Goal: Transaction & Acquisition: Purchase product/service

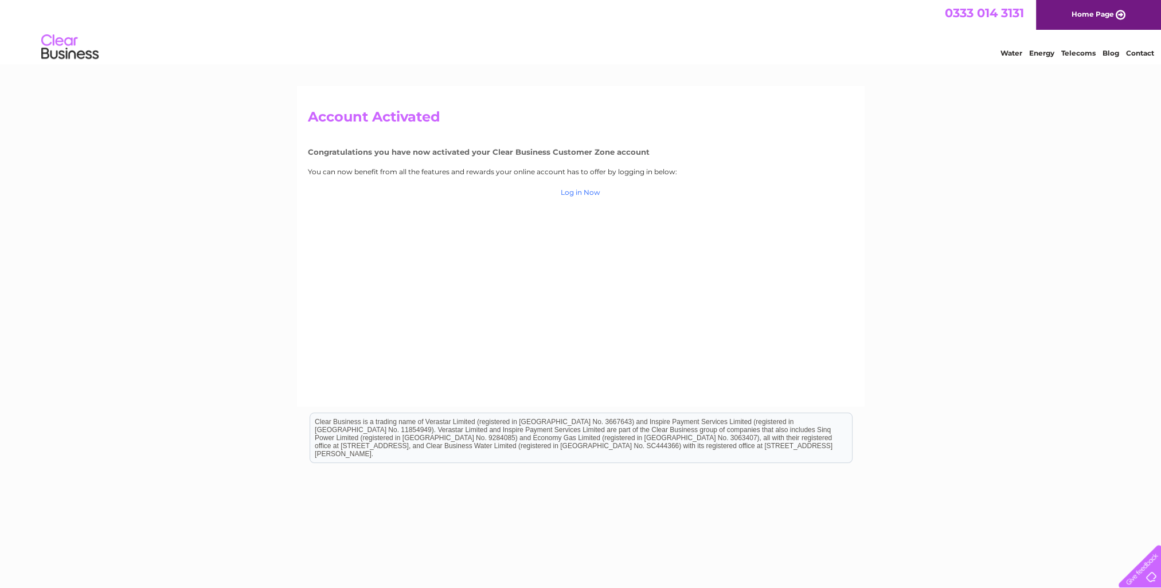
click at [576, 192] on link "Log in Now" at bounding box center [581, 192] width 40 height 9
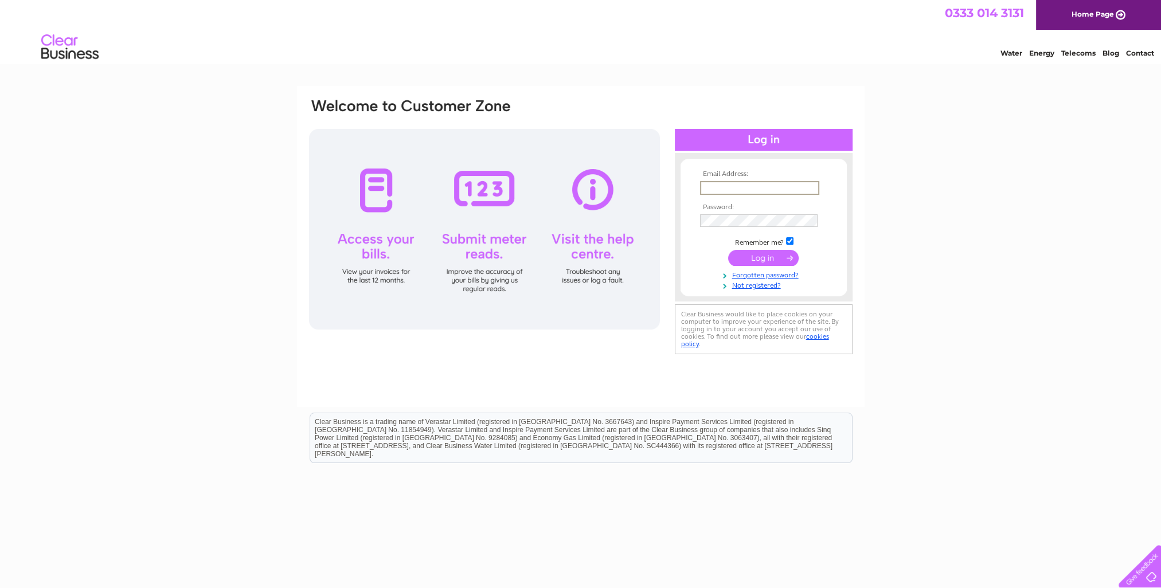
click at [701, 188] on input "text" at bounding box center [759, 188] width 119 height 14
type input "contact@fourseasonslawncare.info"
click at [762, 254] on input "submit" at bounding box center [763, 257] width 71 height 16
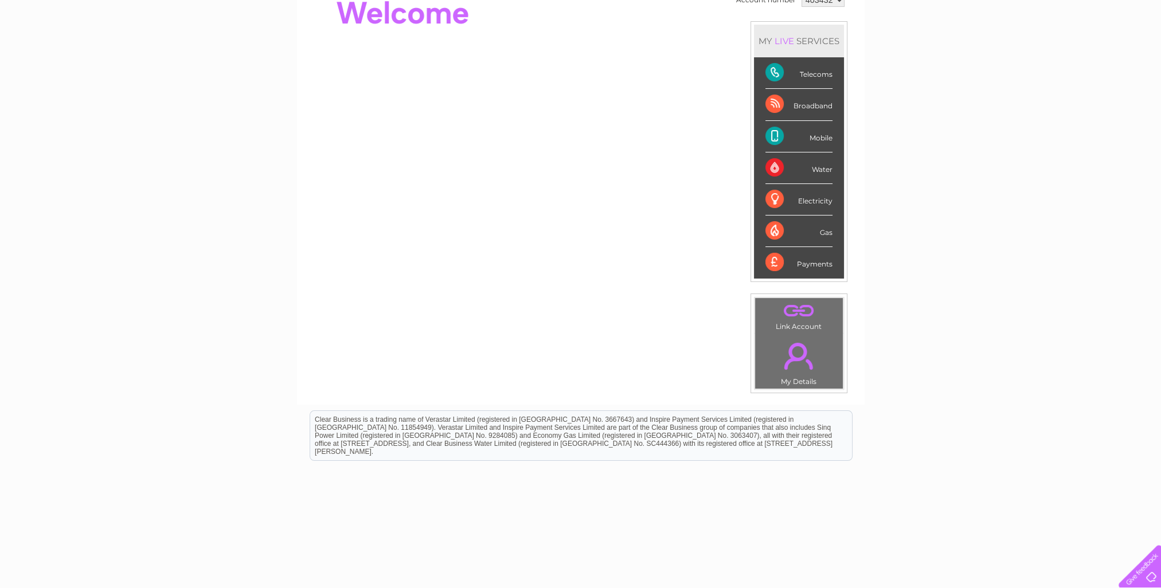
scroll to position [148, 0]
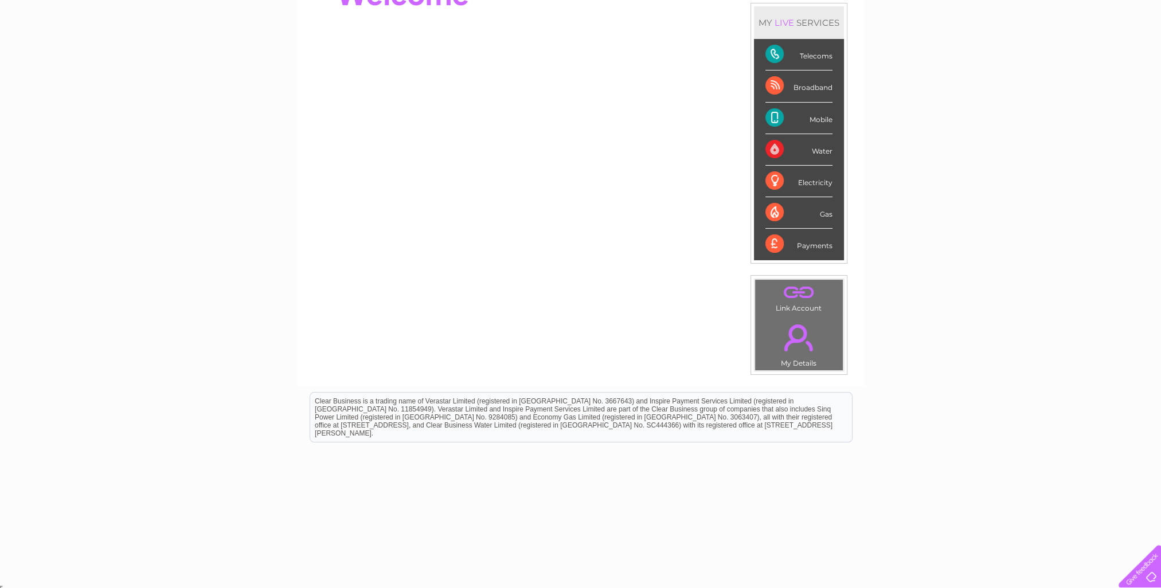
click at [791, 305] on td ". Link Account" at bounding box center [799, 297] width 89 height 36
click at [797, 329] on link "." at bounding box center [799, 338] width 82 height 40
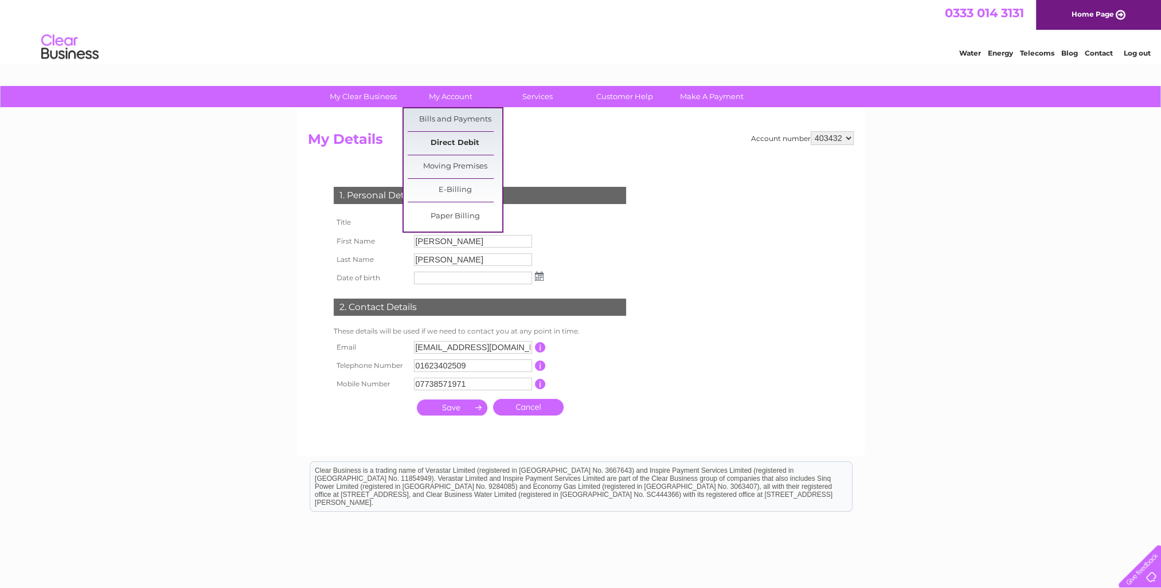
click at [442, 142] on link "Direct Debit" at bounding box center [455, 143] width 95 height 23
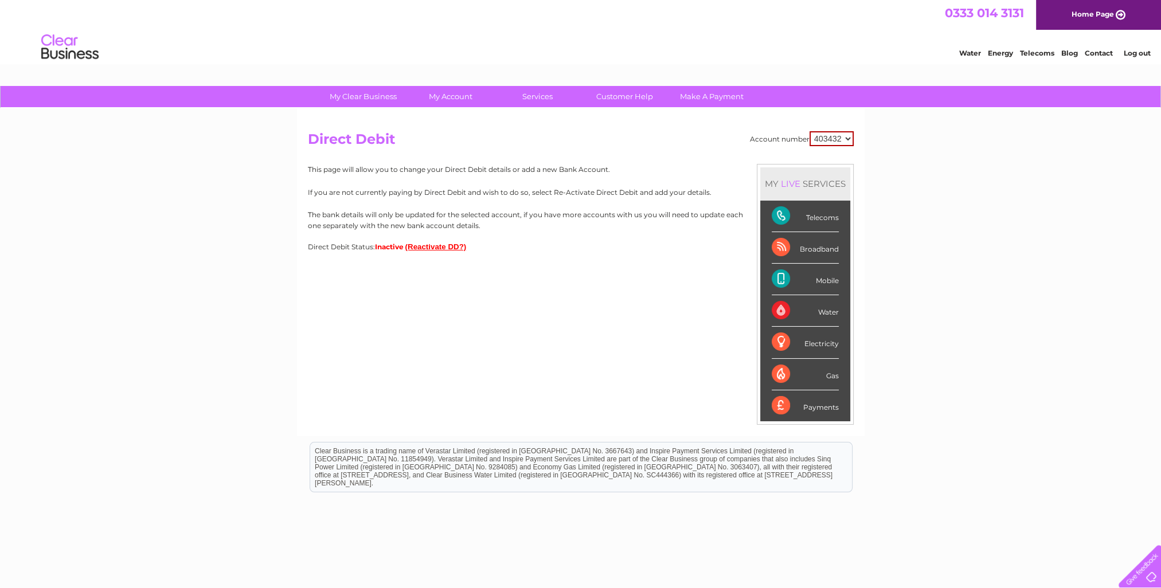
click at [431, 246] on button "(Reactivate DD?)" at bounding box center [435, 247] width 61 height 9
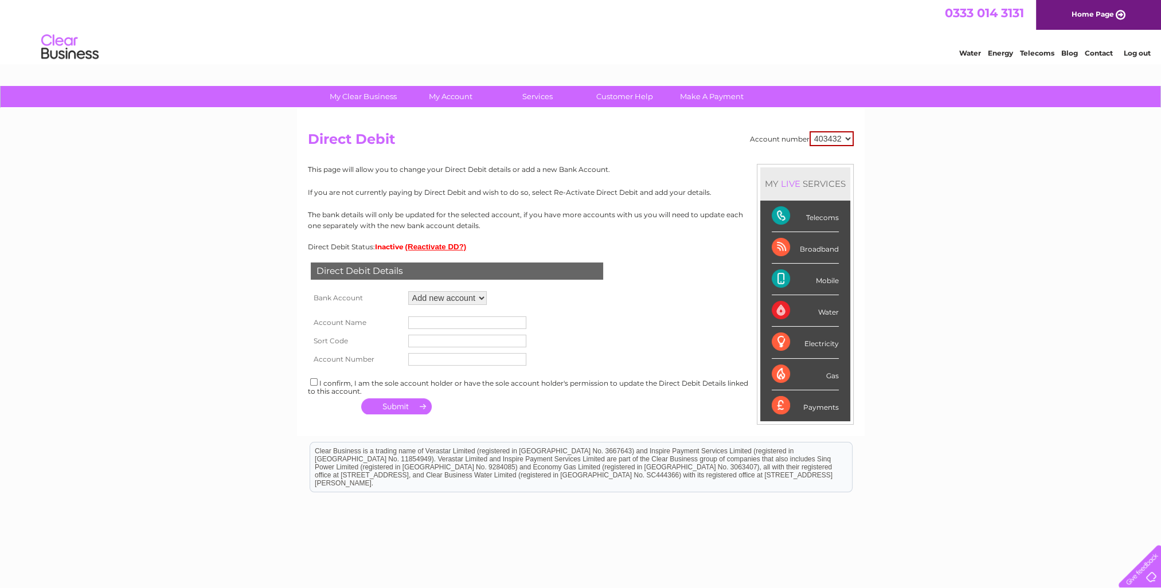
click at [480, 297] on select "Add new account ****9418 ****9418 ****9418" at bounding box center [447, 298] width 79 height 14
select select "1411387"
click at [408, 291] on select "Add new account ****9418 ****9418 ****9418" at bounding box center [447, 298] width 79 height 14
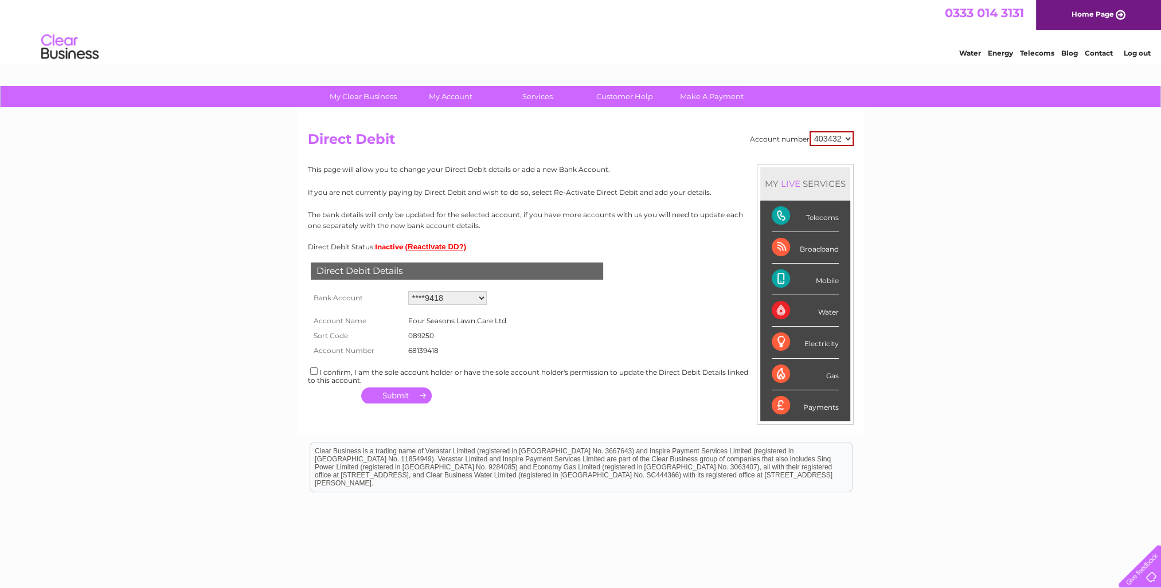
click at [310, 371] on input "checkbox" at bounding box center [313, 371] width 7 height 7
checkbox input "true"
click at [392, 393] on button "button" at bounding box center [396, 396] width 71 height 16
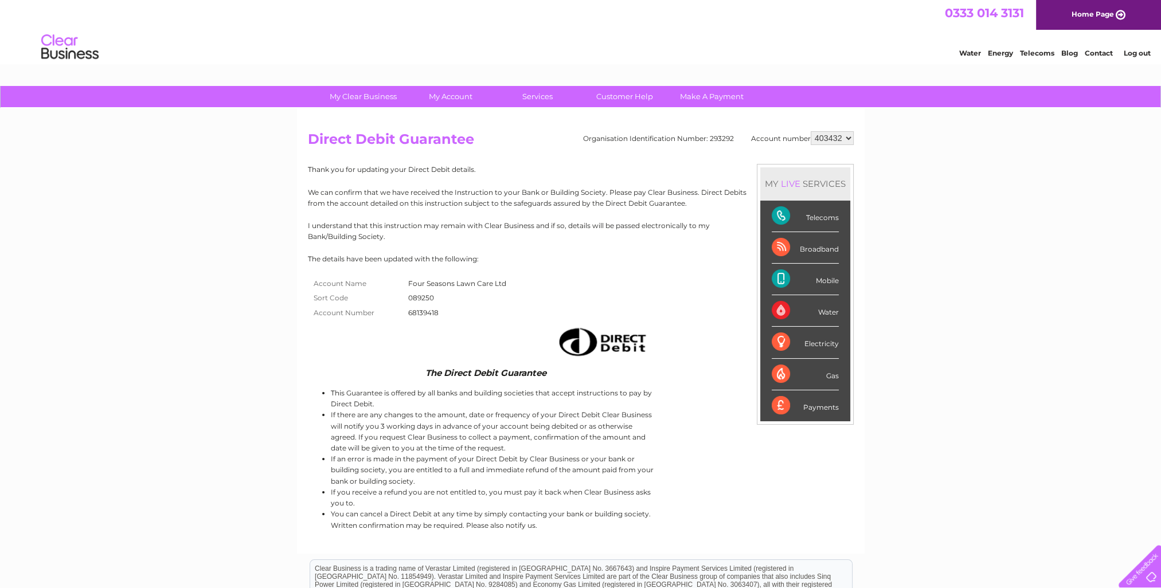
click at [801, 402] on div "Payments" at bounding box center [805, 406] width 67 height 31
click at [776, 403] on div "Payments" at bounding box center [805, 406] width 67 height 31
click at [704, 97] on link "Make A Payment" at bounding box center [712, 96] width 95 height 21
click at [707, 93] on link "Make A Payment" at bounding box center [712, 96] width 95 height 21
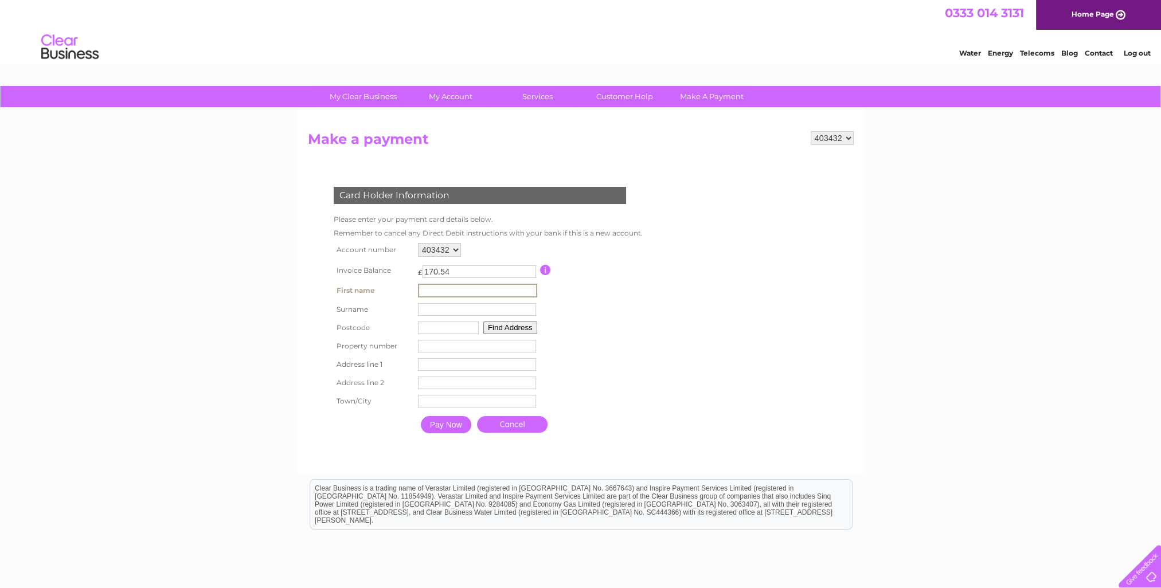
click at [420, 290] on input "text" at bounding box center [477, 291] width 119 height 14
type input "[PERSON_NAME]"
type input "NG19 6RJ"
type input "9 Little Robins Court"
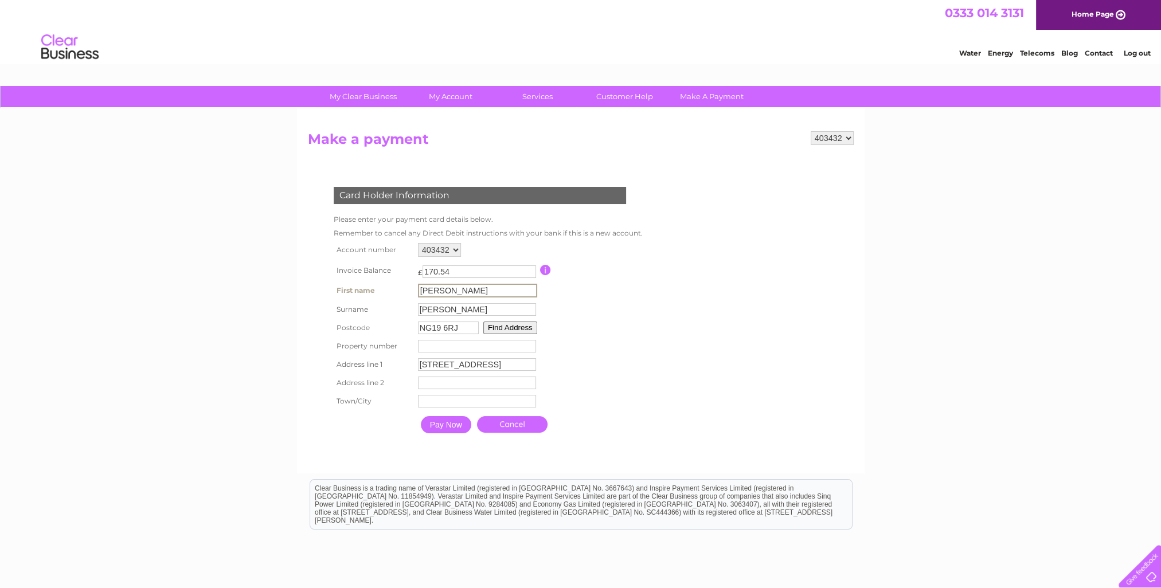
type input "Mansfield"
click at [419, 345] on input "number" at bounding box center [476, 345] width 118 height 13
type input "9"
click at [424, 364] on input "9 Little Robins Court" at bounding box center [476, 363] width 118 height 13
type input "Little Robins Court"
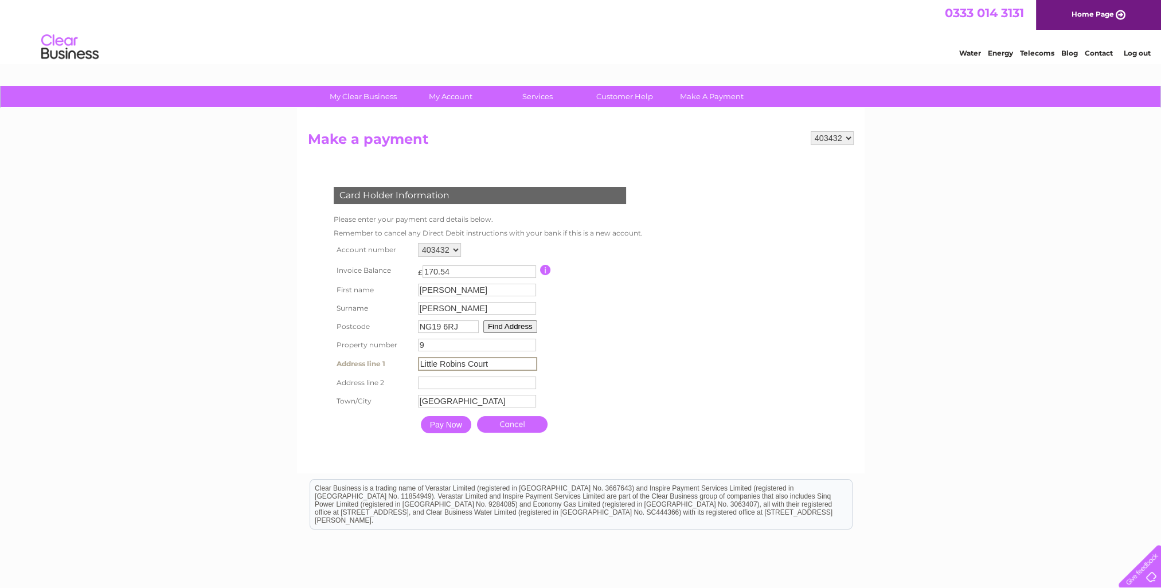
click at [447, 422] on input "Pay Now" at bounding box center [446, 424] width 50 height 17
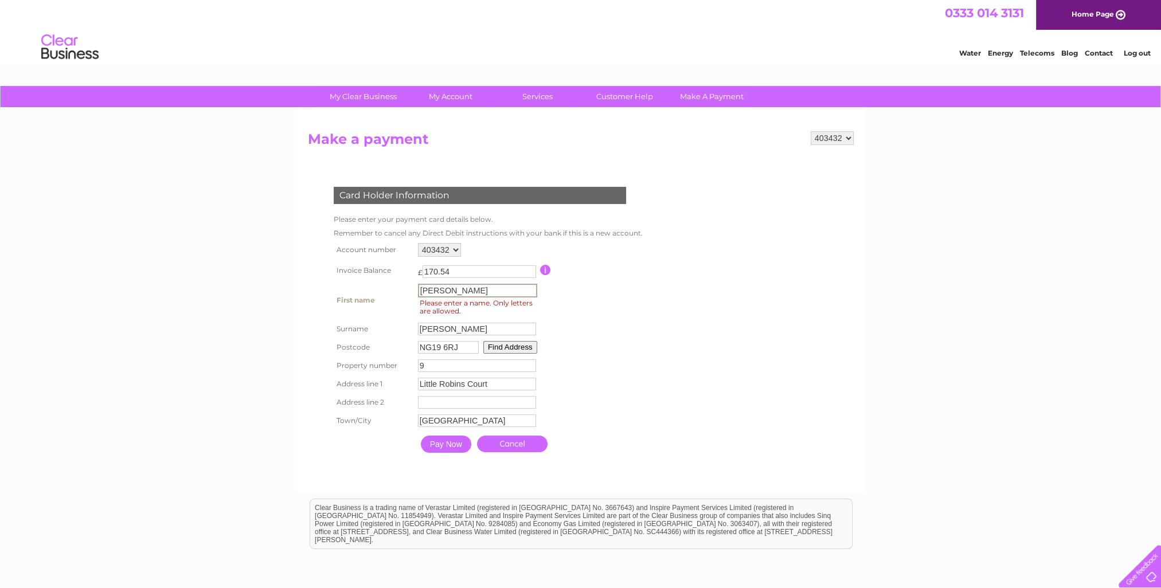
click at [484, 290] on input "ANDREW DAVID" at bounding box center [477, 291] width 119 height 14
type input "ANDREW"
click at [436, 442] on input "Pay Now" at bounding box center [446, 444] width 50 height 17
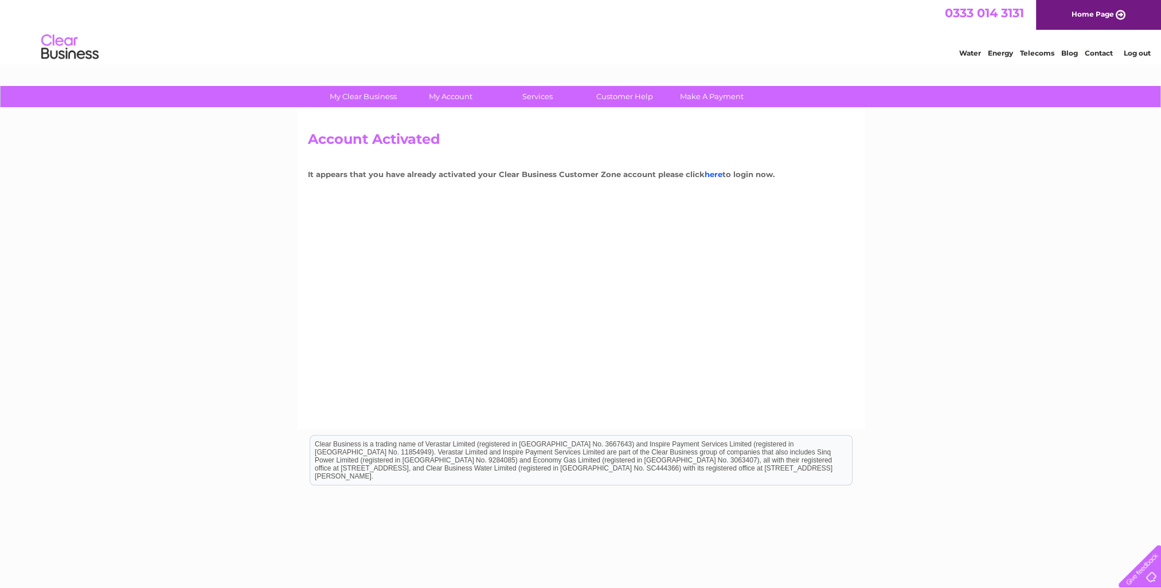
click at [713, 171] on link "here" at bounding box center [714, 174] width 18 height 9
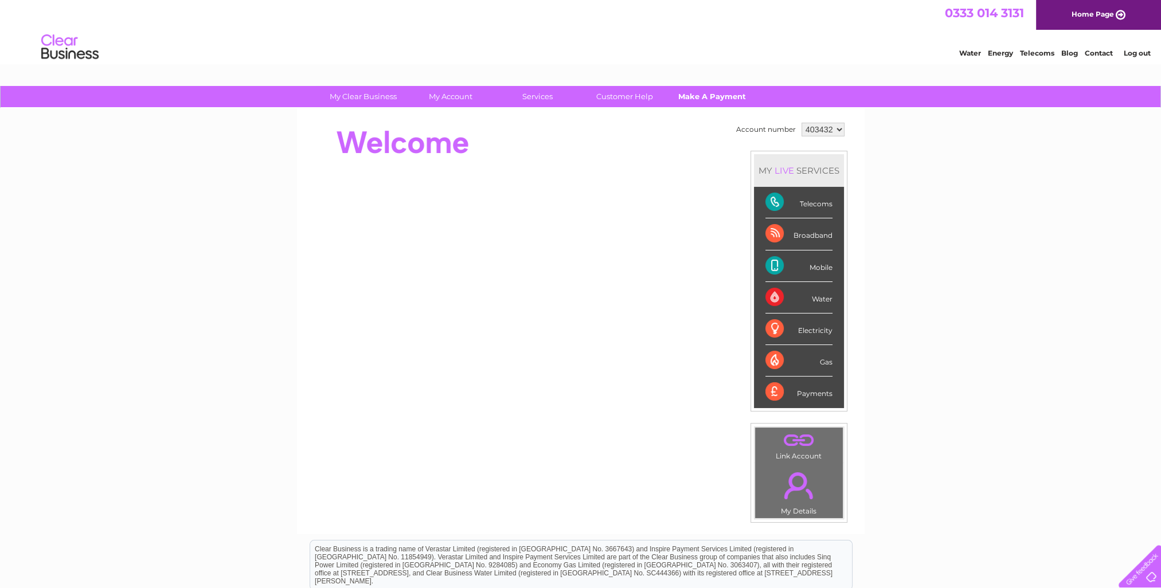
click at [703, 95] on link "Make A Payment" at bounding box center [712, 96] width 95 height 21
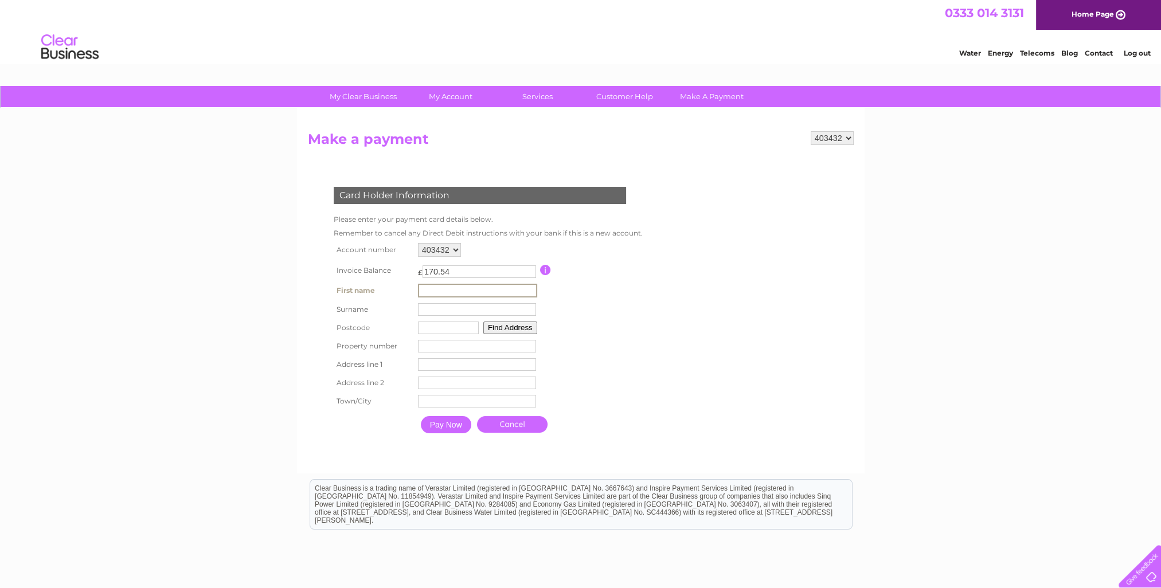
click at [419, 291] on input "text" at bounding box center [477, 291] width 119 height 14
type input "ANDREW"
type input "FFAULKNER"
type input "9 Little Robins Court"
type input "ANDREW DAVID"
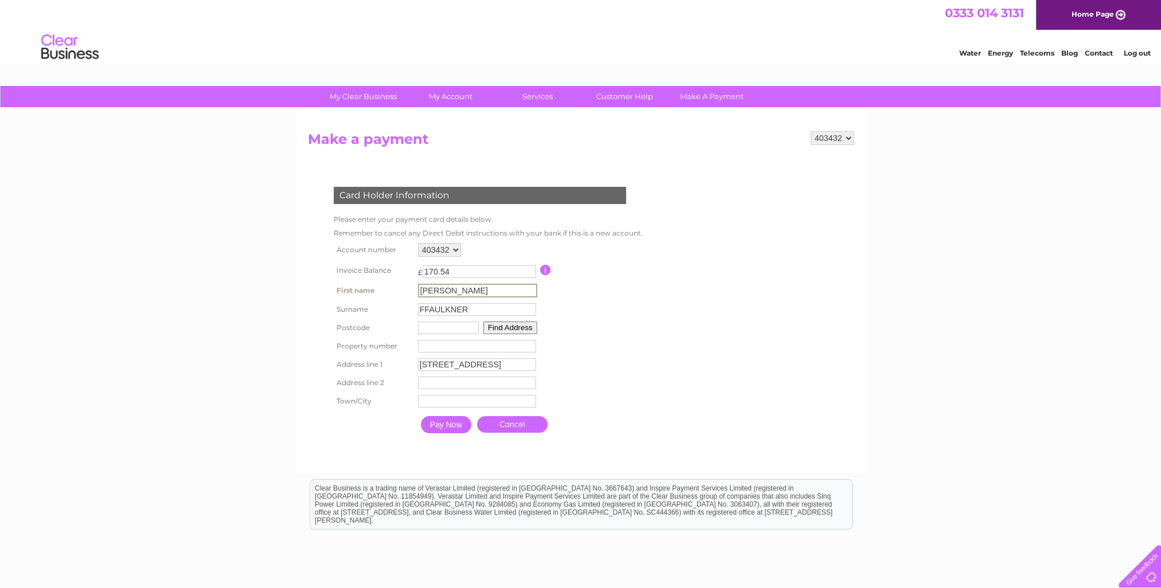
type input "NG19 6RJ"
type input "[GEOGRAPHIC_DATA]"
click at [442, 424] on input "Pay Now" at bounding box center [446, 424] width 50 height 17
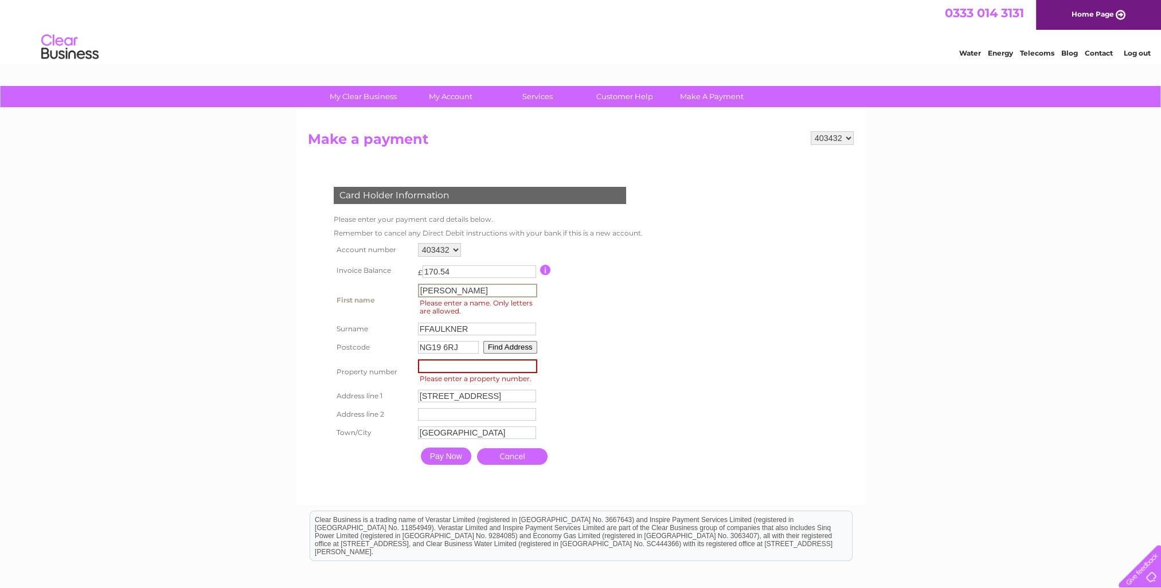
click at [486, 289] on input "ANDREW DAVID" at bounding box center [477, 291] width 119 height 14
type input "ANDREW"
click at [443, 456] on input "Pay Now" at bounding box center [446, 455] width 50 height 17
click at [422, 329] on input "FFAULKNER" at bounding box center [477, 329] width 118 height 13
type input "FAULKNER"
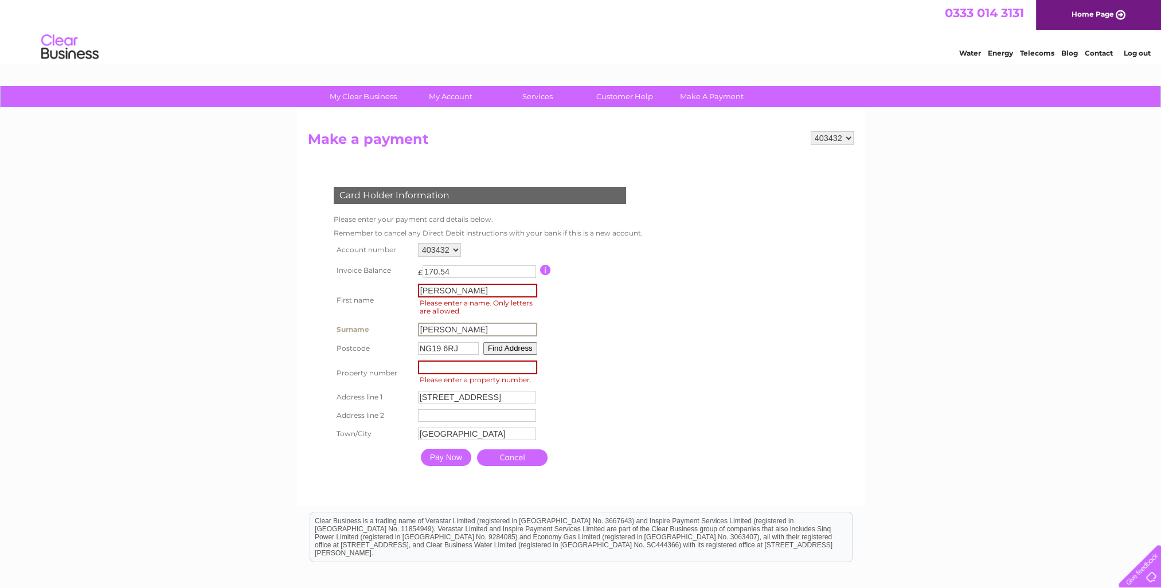
click at [456, 288] on input "ANDREW" at bounding box center [477, 291] width 119 height 14
click at [440, 457] on input "Pay Now" at bounding box center [446, 456] width 50 height 17
click at [454, 291] on input "ANDREW" at bounding box center [477, 291] width 119 height 14
type input "A"
click at [439, 455] on input "Pay Now" at bounding box center [446, 456] width 50 height 17
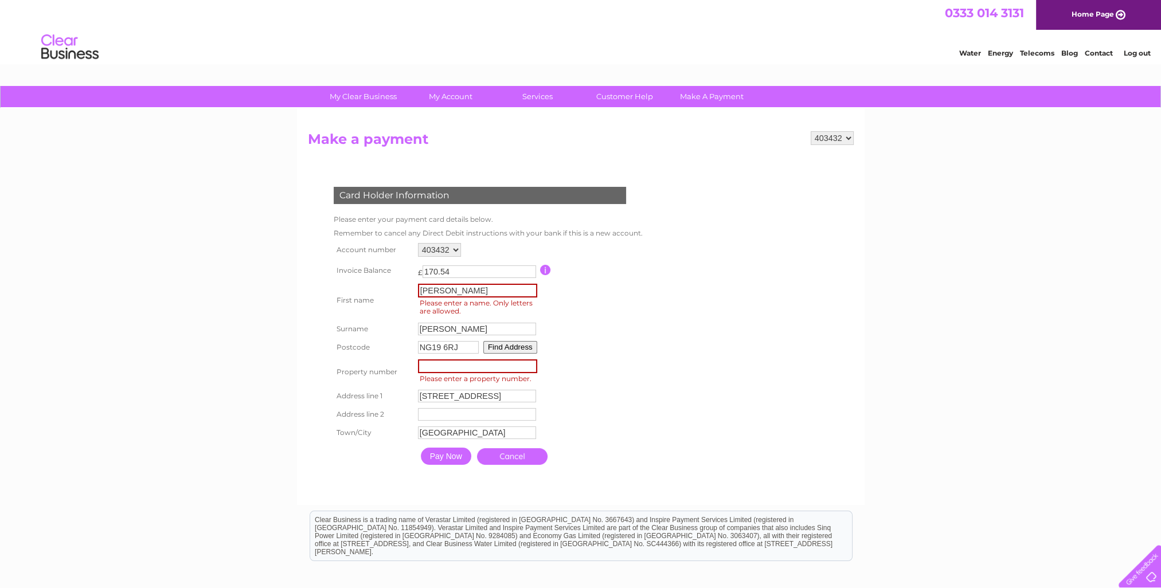
click at [439, 455] on input "Pay Now" at bounding box center [446, 456] width 50 height 17
click at [447, 291] on input "Andrew" at bounding box center [477, 291] width 119 height 14
type input "ANDREW DAVID"
click at [451, 455] on input "Pay Now" at bounding box center [446, 456] width 50 height 17
click at [420, 366] on input "number" at bounding box center [477, 367] width 119 height 14
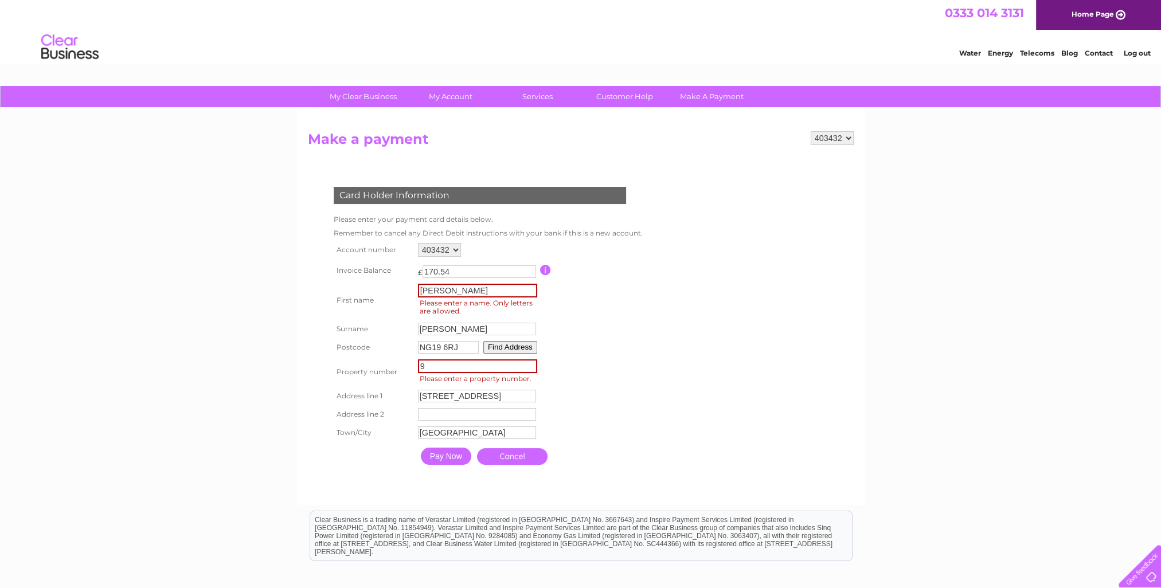
type input "9"
click at [439, 455] on input "Pay Now" at bounding box center [446, 455] width 50 height 17
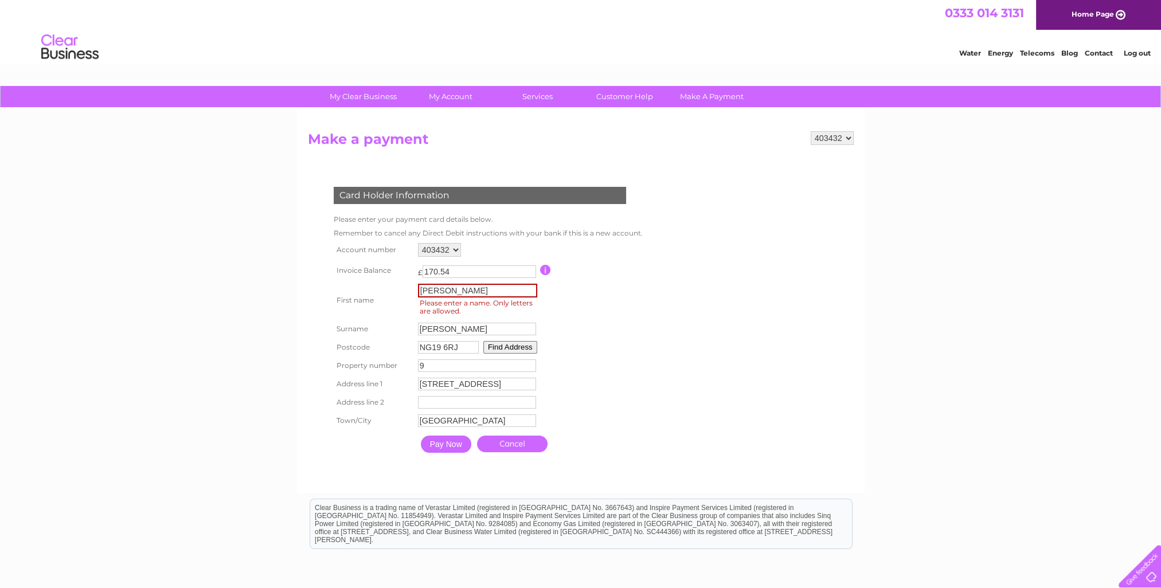
click at [484, 290] on input "ANDREW DAVID" at bounding box center [477, 291] width 119 height 14
type input "A"
click at [439, 442] on input "Pay Now" at bounding box center [446, 444] width 50 height 17
click at [463, 288] on input "Dawn Slater" at bounding box center [477, 291] width 119 height 14
type input "Dawn"
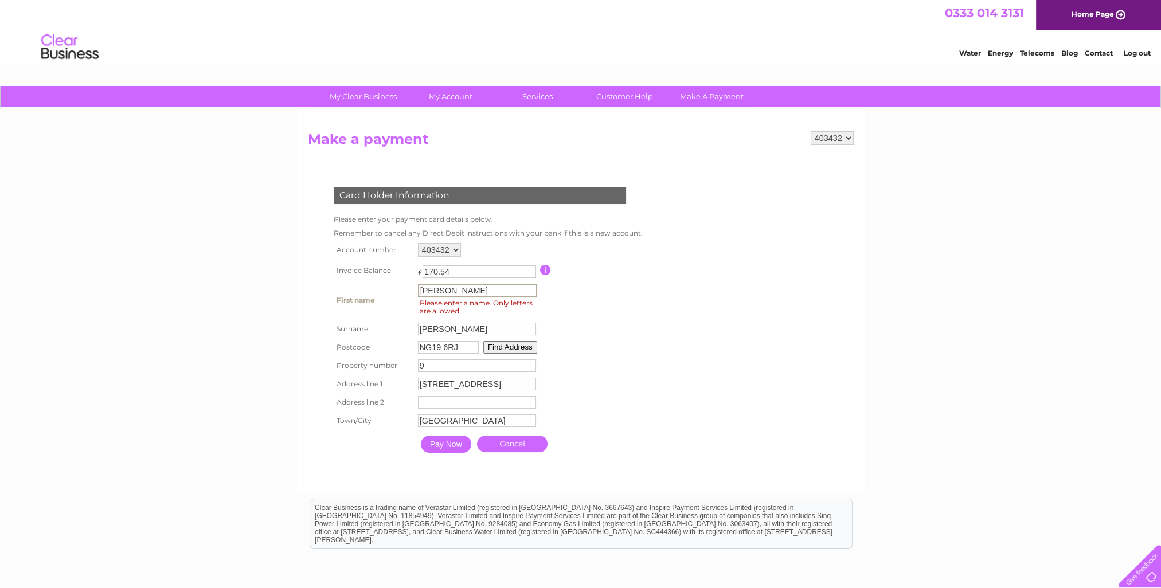
type input "9"
type input "ANDREW DAVID"
click at [442, 444] on input "Pay Now" at bounding box center [446, 444] width 50 height 17
click at [496, 444] on link "Cancel" at bounding box center [512, 444] width 71 height 17
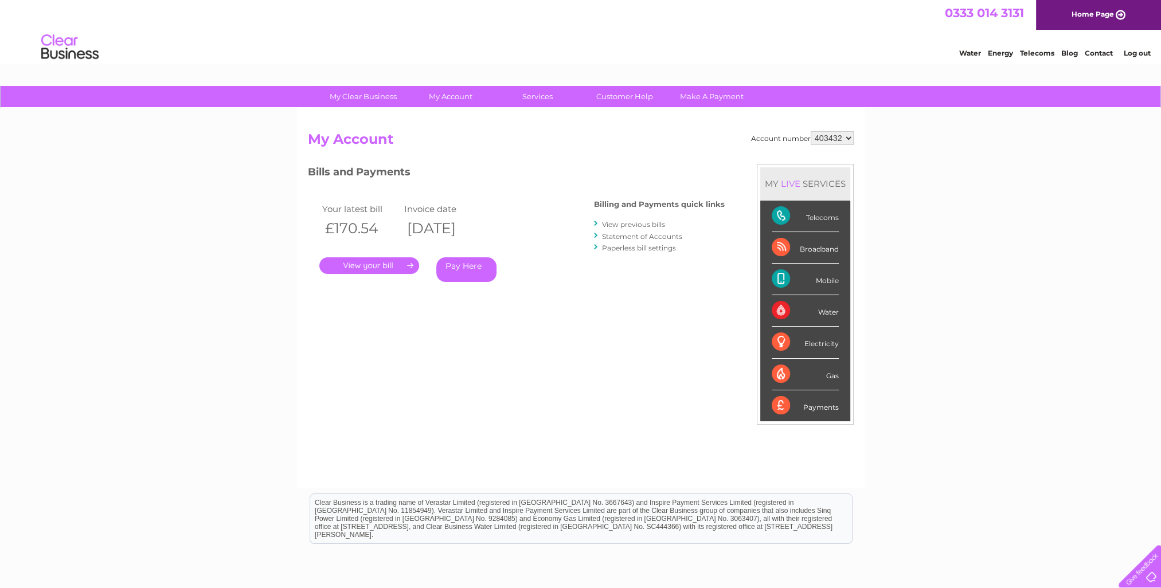
click at [466, 263] on link "Pay Here" at bounding box center [466, 270] width 60 height 25
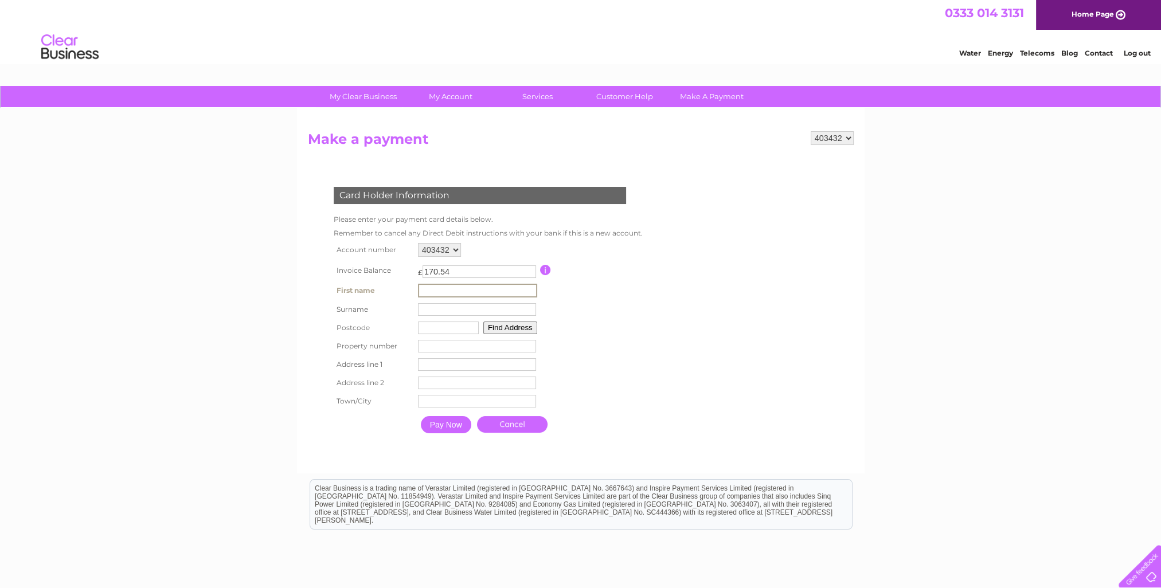
click at [423, 287] on input "text" at bounding box center [477, 291] width 119 height 14
type input "ANDREW DAVID"
type input "FFAULKNER"
type input "NG19 6RJ"
type input "9 Little Robins Court"
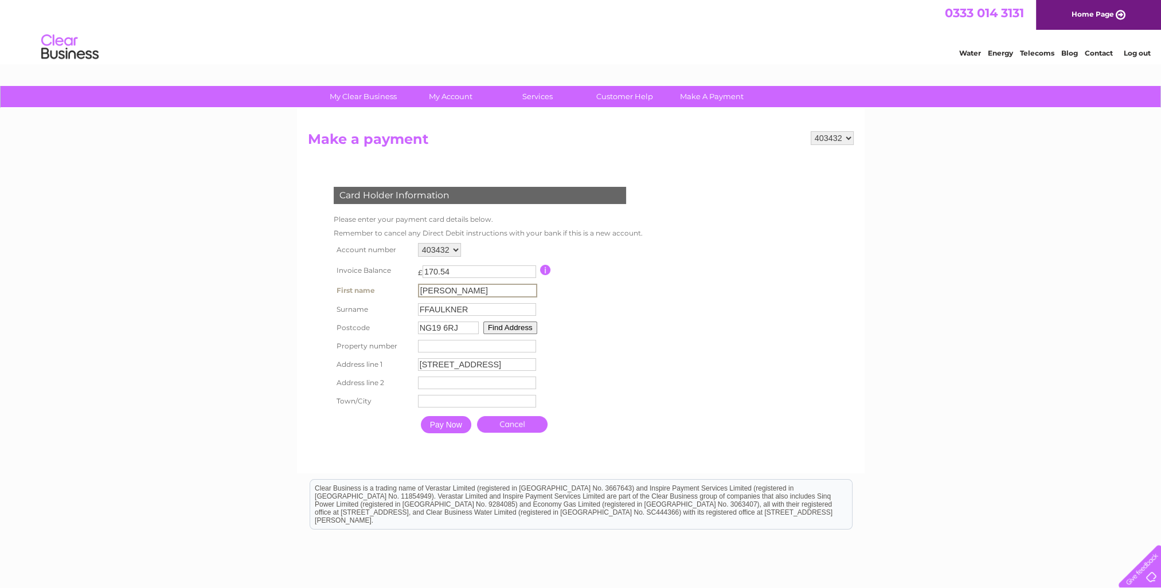
type input "Mansfield"
click at [420, 345] on input "number" at bounding box center [476, 345] width 118 height 13
type input "9"
click at [439, 423] on input "Pay Now" at bounding box center [445, 423] width 50 height 17
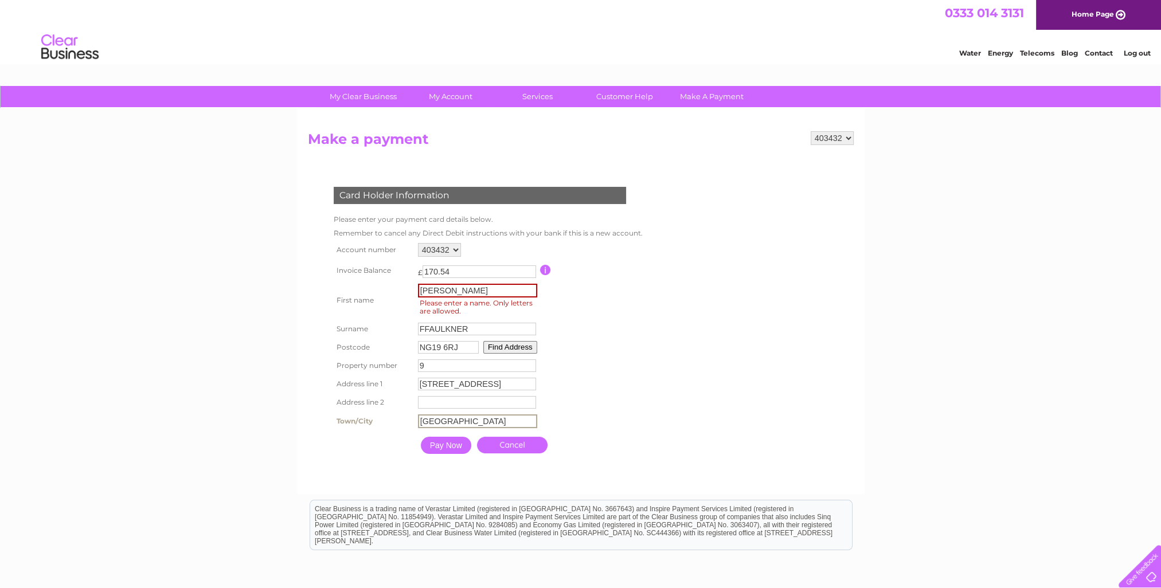
click at [439, 423] on input "Mansfield" at bounding box center [477, 422] width 119 height 14
type input "MANSFIELD"
type input "9"
type input "Mansfield"
click at [484, 290] on input "ANDREW DAVID" at bounding box center [477, 291] width 119 height 14
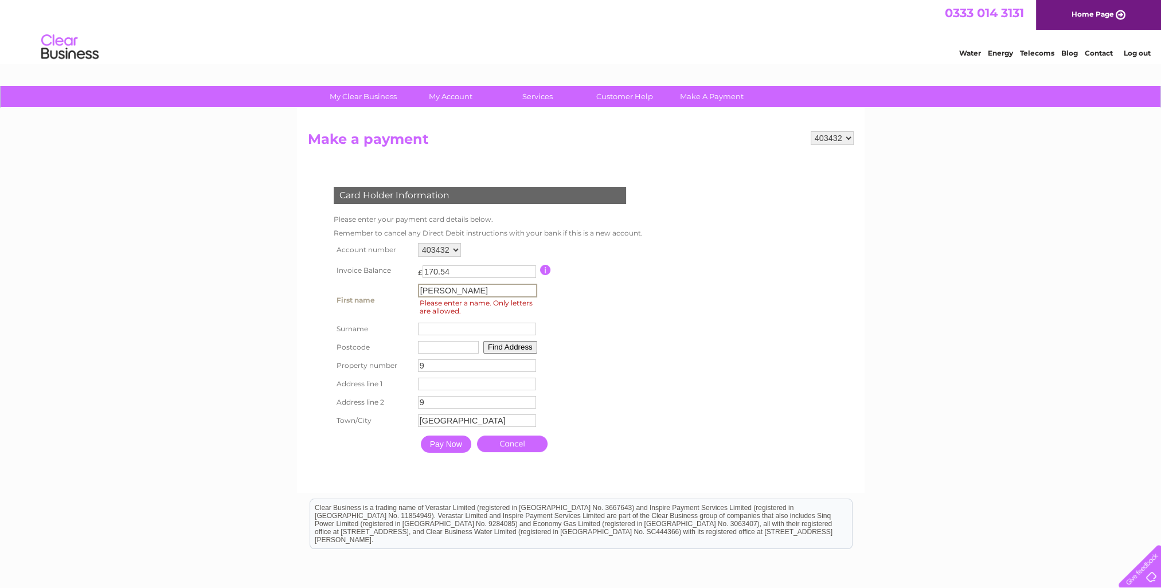
click at [471, 290] on input "Andrew" at bounding box center [477, 291] width 119 height 14
type input "Andrew"
click at [423, 330] on input "text" at bounding box center [477, 329] width 119 height 14
type input "Faulkner"
click at [420, 346] on input "text" at bounding box center [448, 347] width 61 height 13
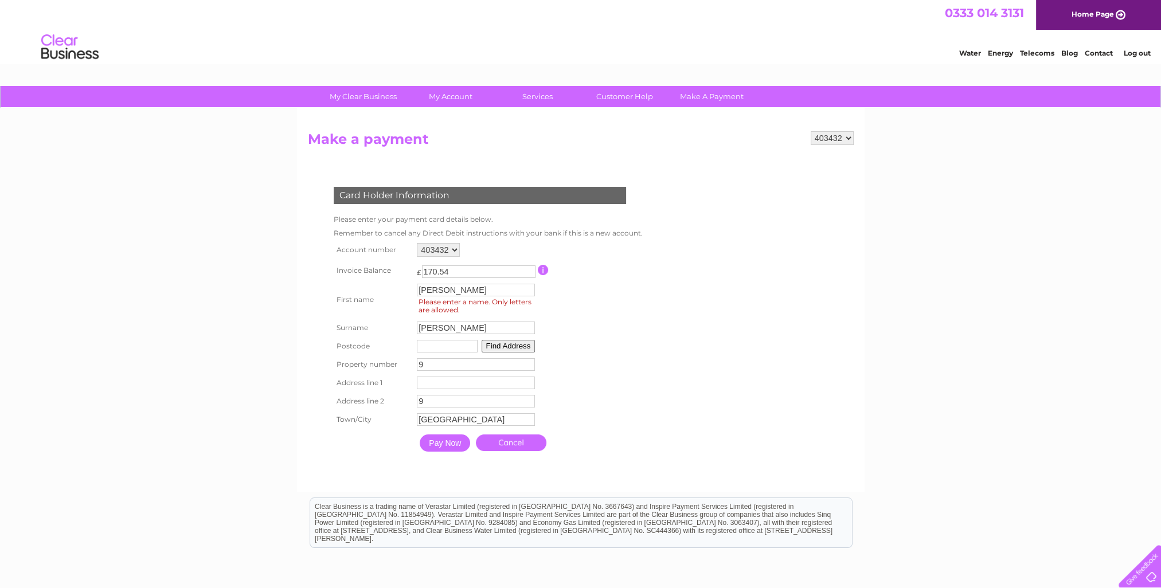
type input "NG19 6RJ"
type input "9 Little Robins Court"
click at [440, 441] on input "Pay Now" at bounding box center [445, 443] width 50 height 17
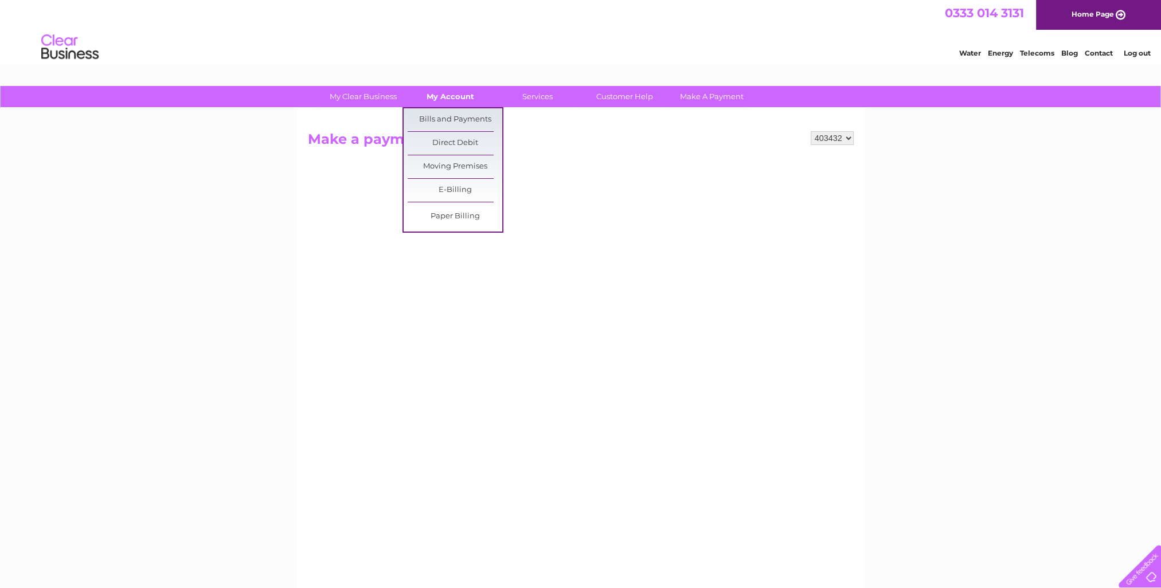
click at [447, 95] on link "My Account" at bounding box center [450, 96] width 95 height 21
